Goal: Obtain resource: Obtain resource

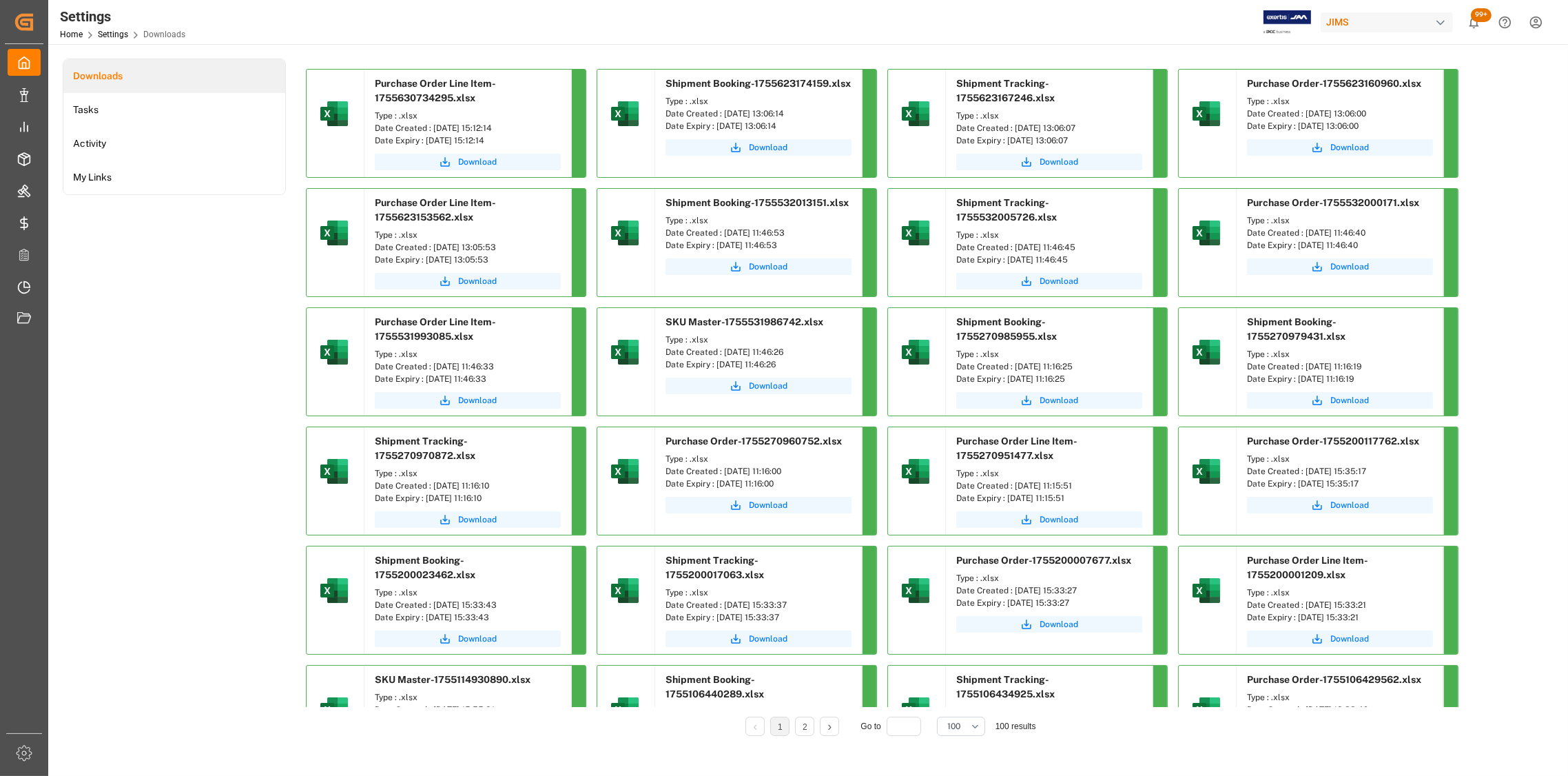
drag, startPoint x: 517, startPoint y: 127, endPoint x: 433, endPoint y: 126, distance: 84.0
click at [433, 126] on div "Date Created : [DATE] 15:12:14" at bounding box center [467, 128] width 186 height 13
copy div "[DATE] 15:12:14"
drag, startPoint x: 808, startPoint y: 112, endPoint x: 722, endPoint y: 114, distance: 86.0
click at [722, 114] on div "Date Created : [DATE] 13:06:14" at bounding box center [758, 114] width 186 height 13
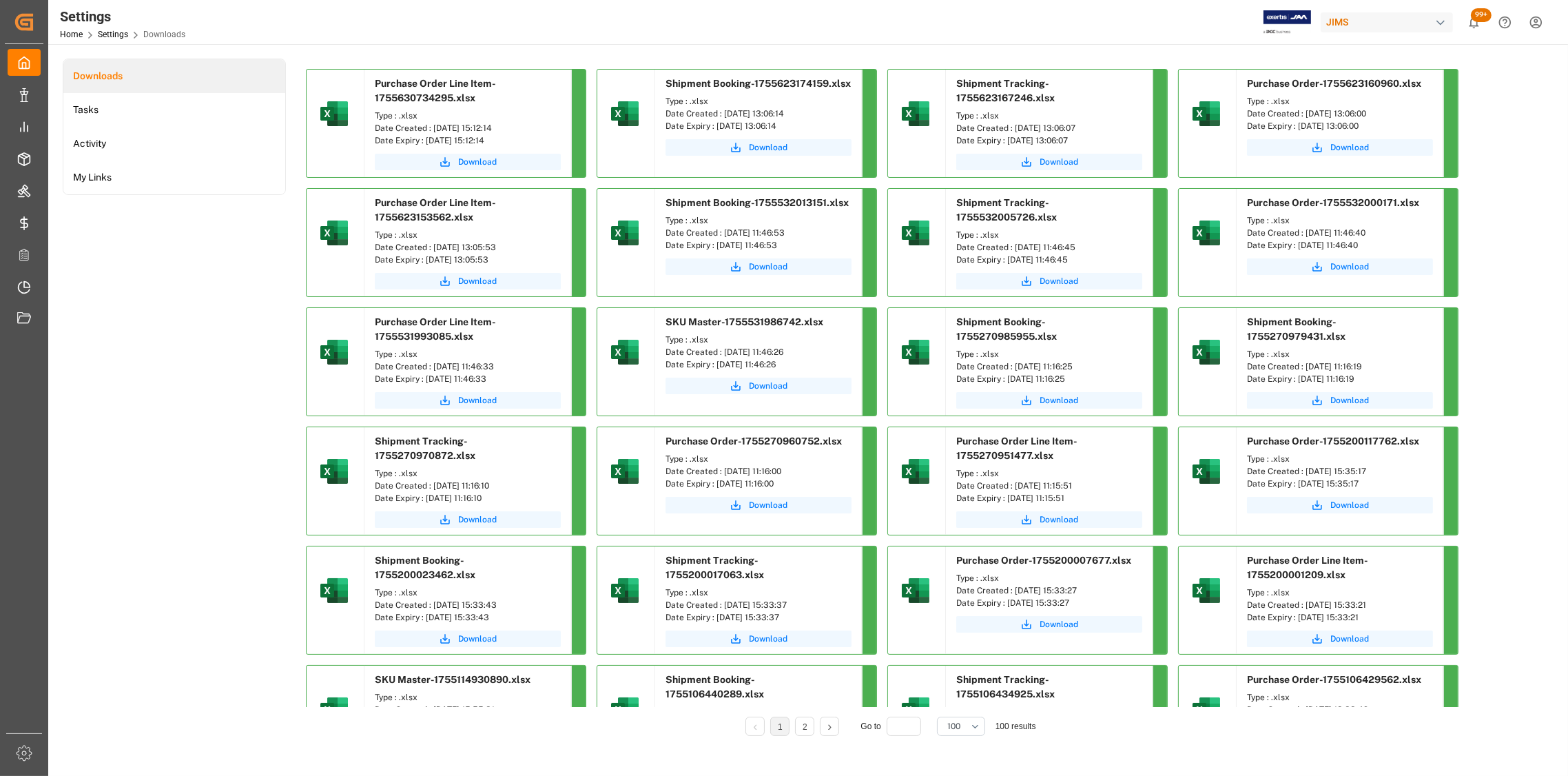
copy div "[DATE] 13:06:14"
drag, startPoint x: 1073, startPoint y: 129, endPoint x: 1014, endPoint y: 131, distance: 59.0
click at [1014, 131] on div "Date Created : [DATE] 13:06:07" at bounding box center [1050, 128] width 186 height 13
copy div "[DATE] 13:06:07"
drag, startPoint x: 1390, startPoint y: 113, endPoint x: 1304, endPoint y: 116, distance: 86.1
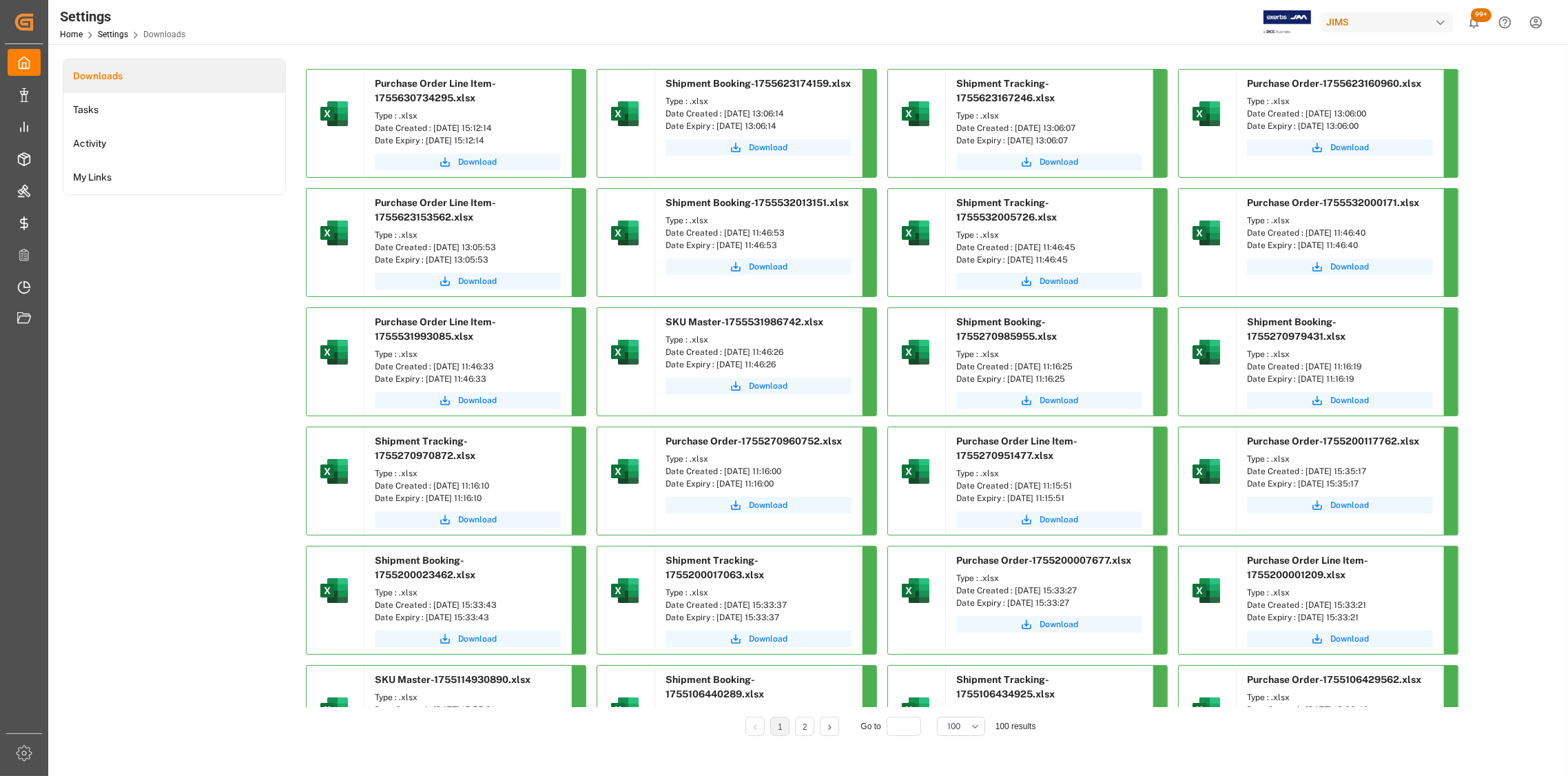
click at [1304, 116] on div "Date Created : [DATE] 13:06:00" at bounding box center [1340, 114] width 186 height 13
copy div "[DATE] 13:06:00"
